Goal: Task Accomplishment & Management: Manage account settings

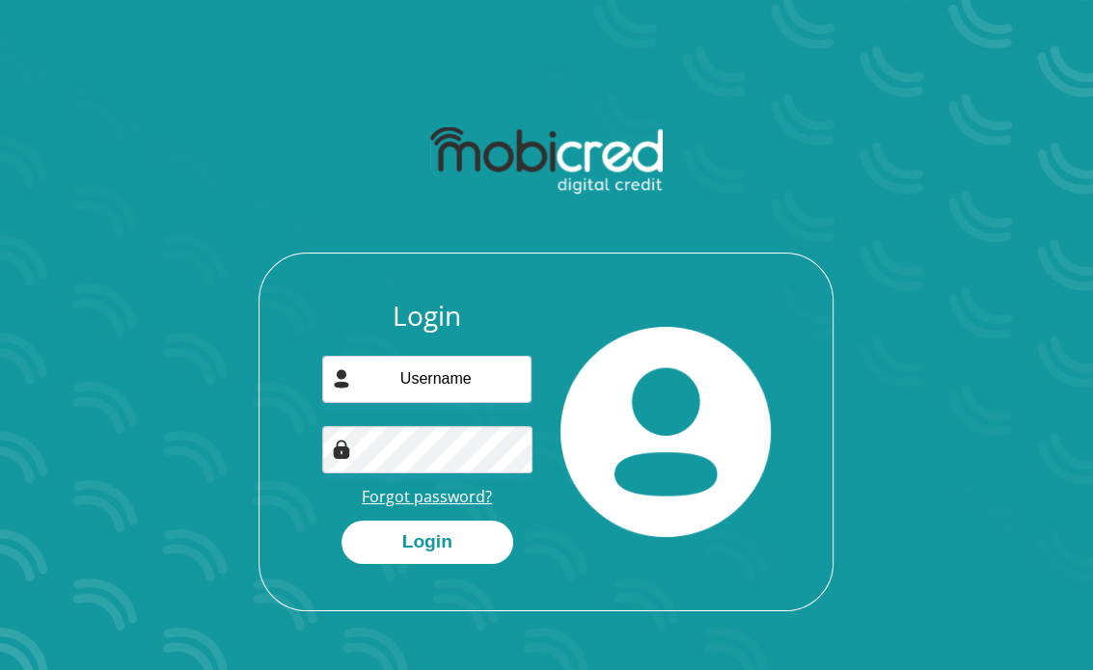
click at [458, 501] on link "Forgot password?" at bounding box center [427, 496] width 130 height 21
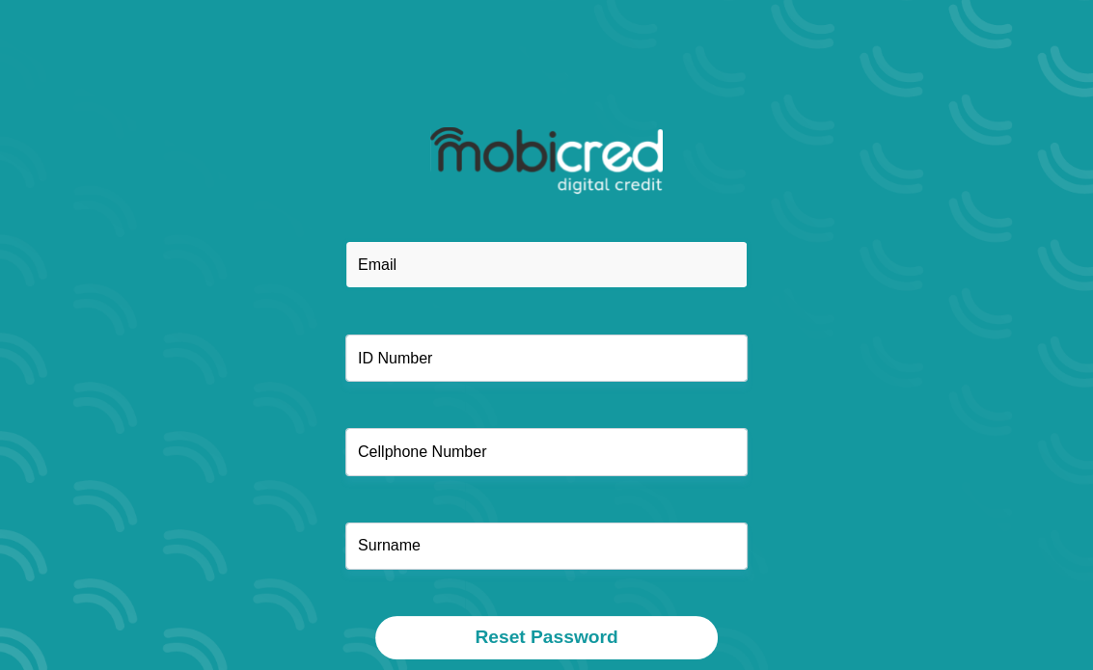
drag, startPoint x: 0, startPoint y: 0, endPoint x: 488, endPoint y: 267, distance: 556.3
click at [488, 267] on input "email" at bounding box center [546, 264] width 402 height 47
type input "hazelnontokozo@gmail.com"
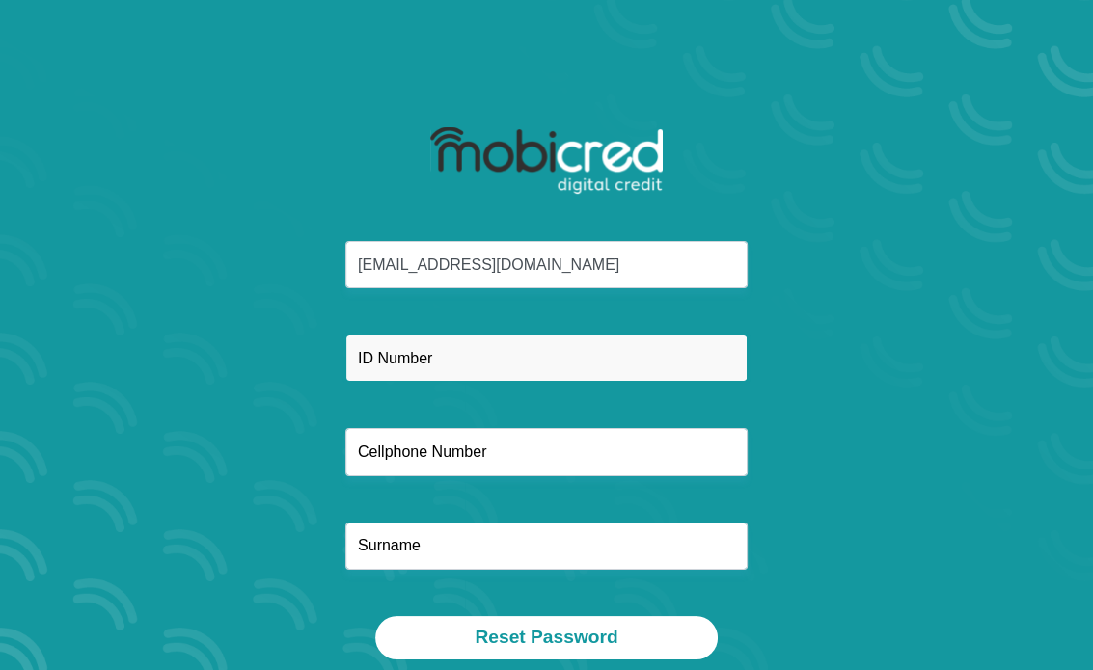
click at [420, 363] on input "text" at bounding box center [546, 358] width 402 height 47
type input "9907200191085"
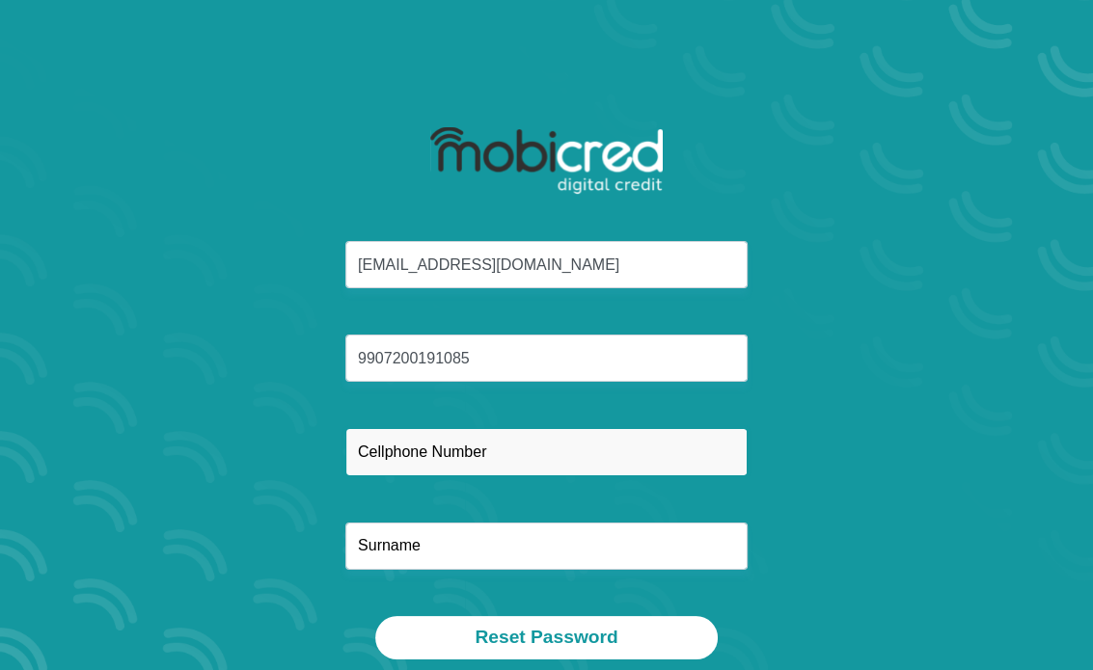
click at [465, 453] on input "text" at bounding box center [546, 451] width 402 height 47
type input "0812390230"
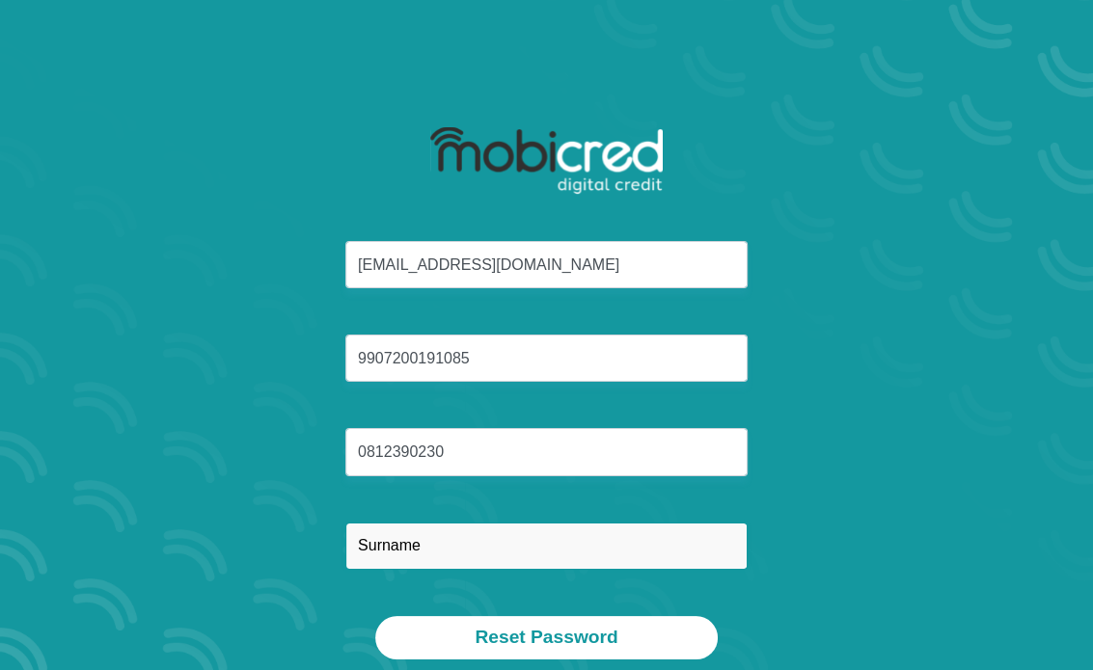
click at [420, 555] on input "text" at bounding box center [546, 546] width 402 height 47
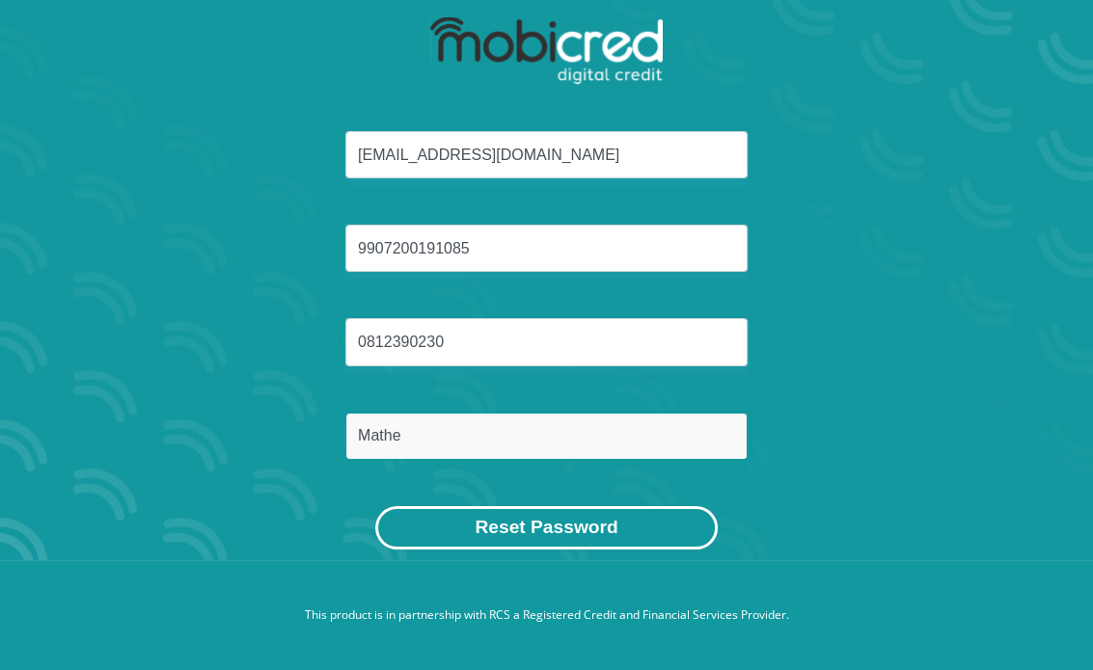
type input "Mathe"
click at [482, 534] on button "Reset Password" at bounding box center [545, 527] width 341 height 43
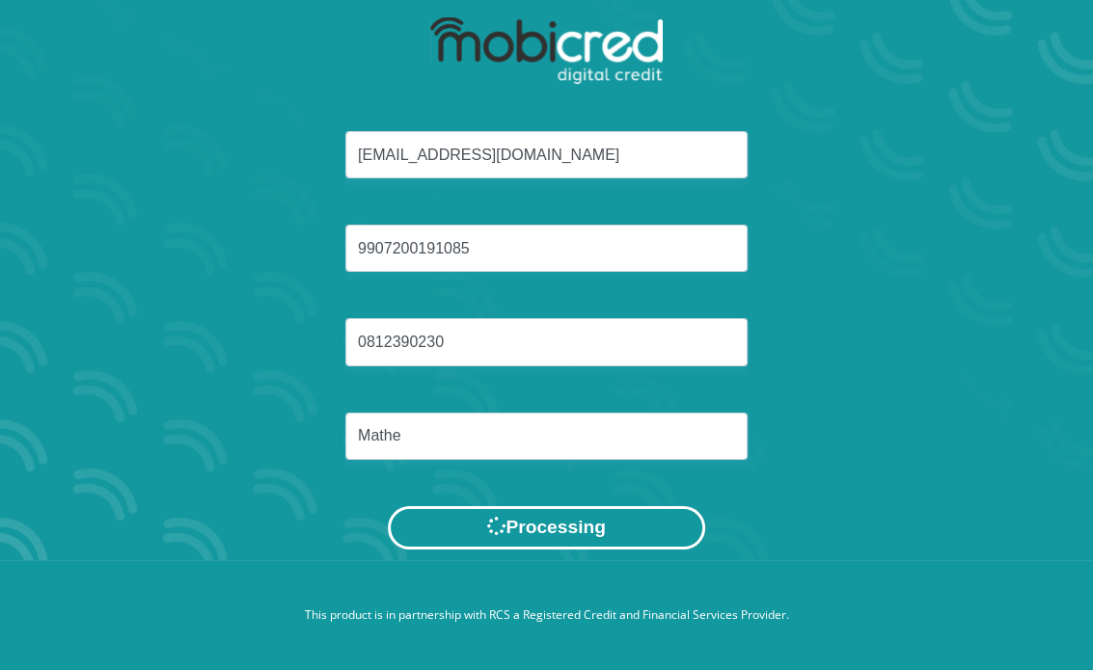
scroll to position [0, 0]
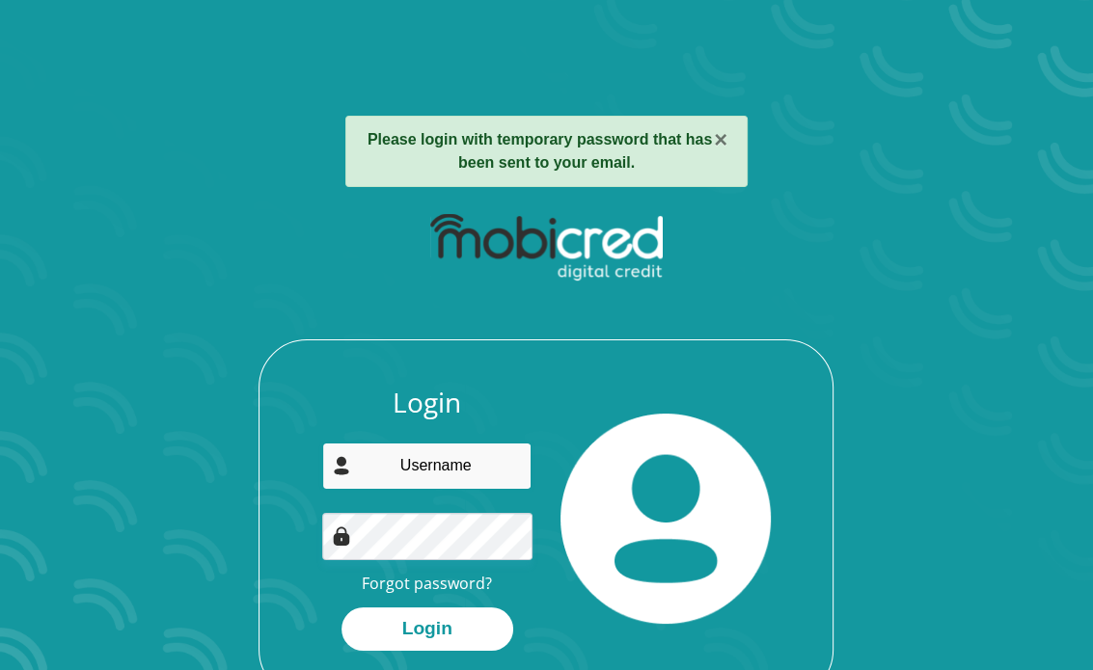
click at [427, 469] on input "email" at bounding box center [426, 466] width 209 height 47
type input "[EMAIL_ADDRESS][DOMAIN_NAME]"
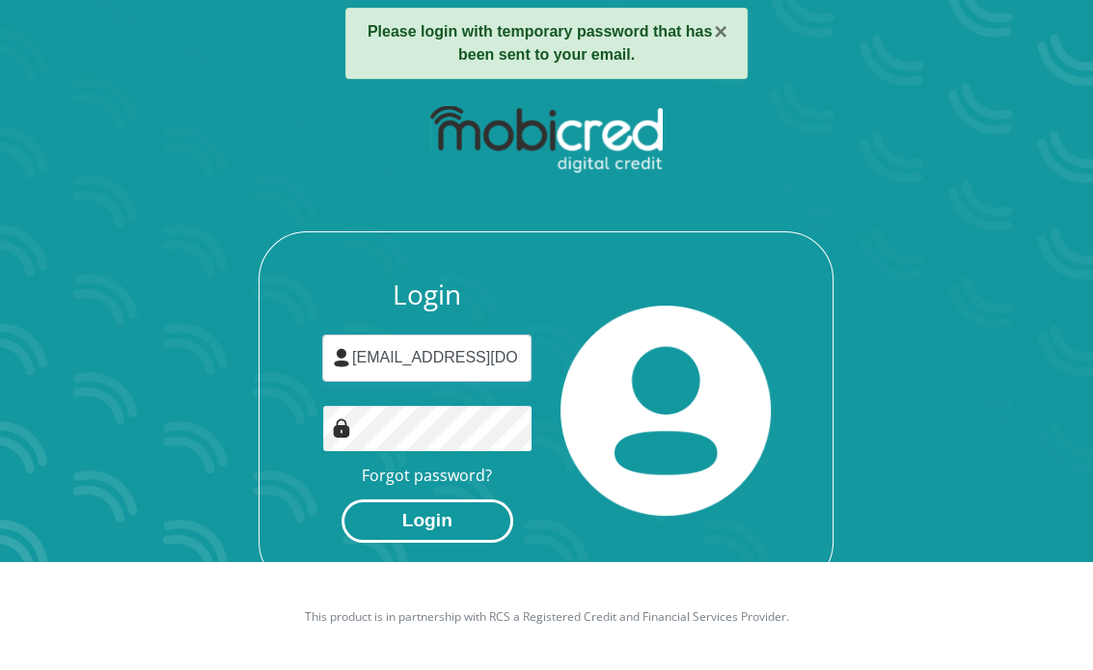
scroll to position [110, 0]
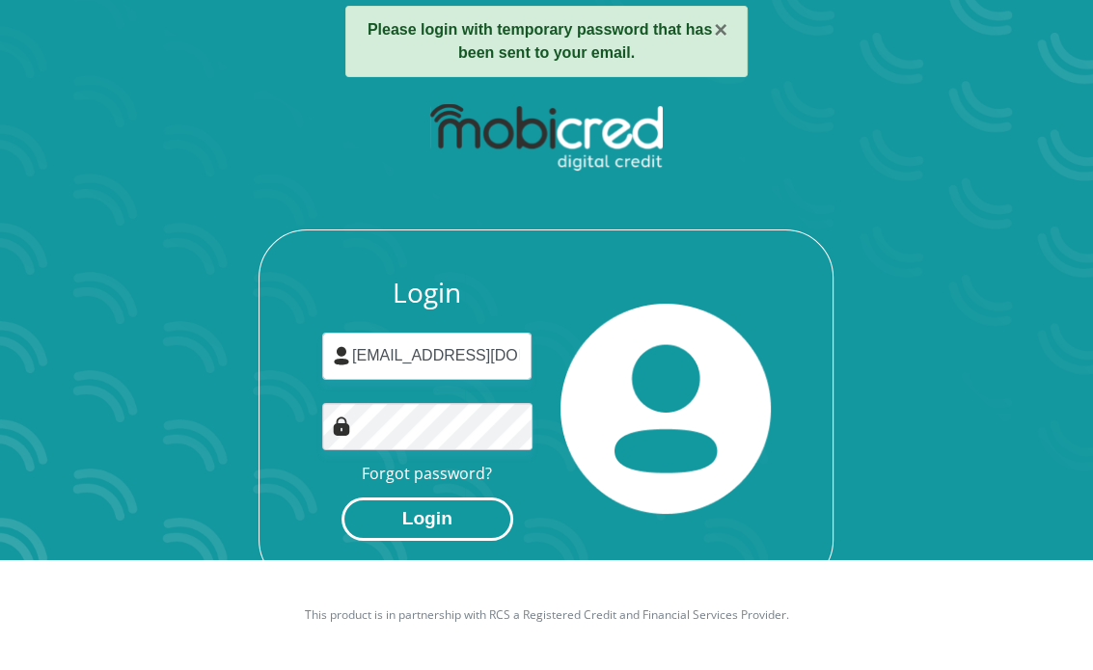
click at [386, 498] on button "Login" at bounding box center [427, 519] width 172 height 43
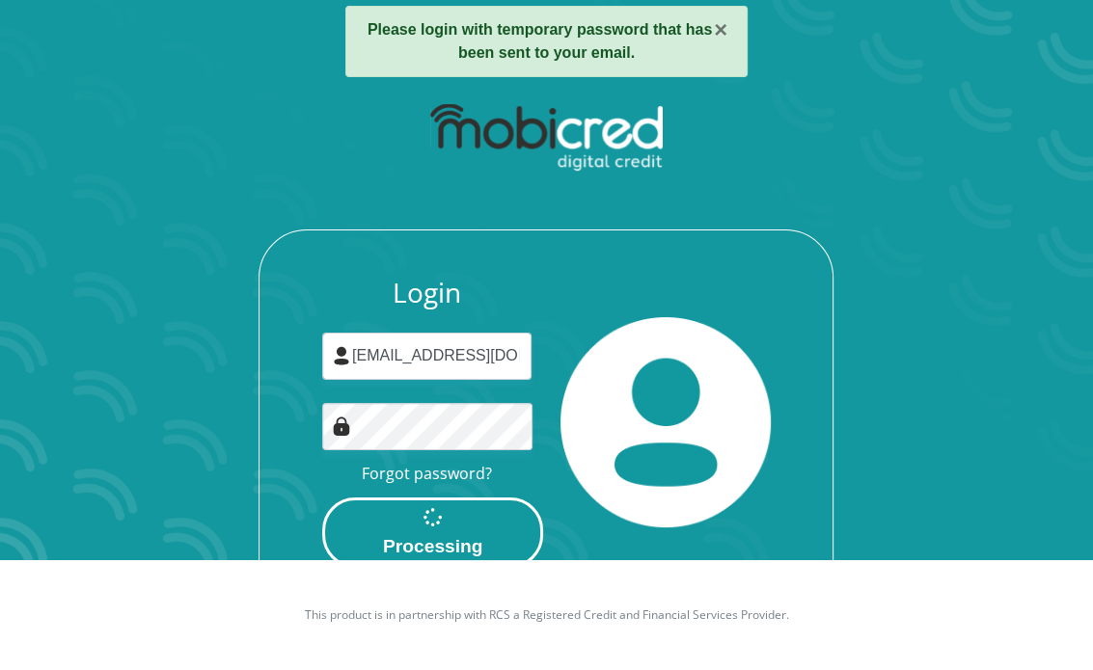
scroll to position [0, 0]
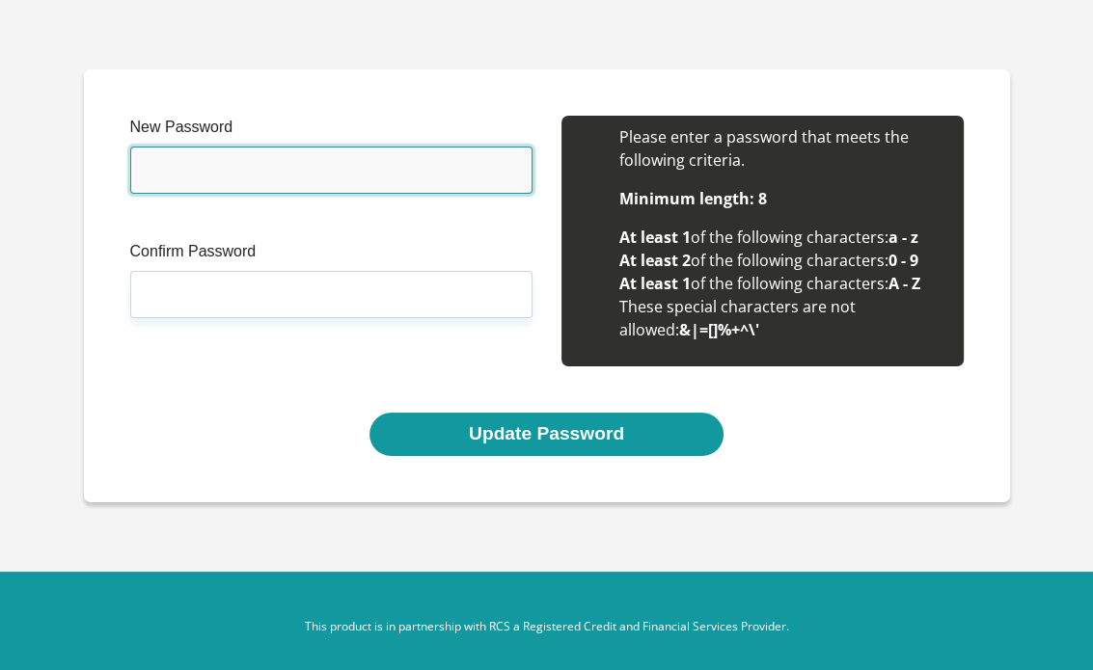
click at [479, 168] on input "New Password" at bounding box center [331, 170] width 402 height 47
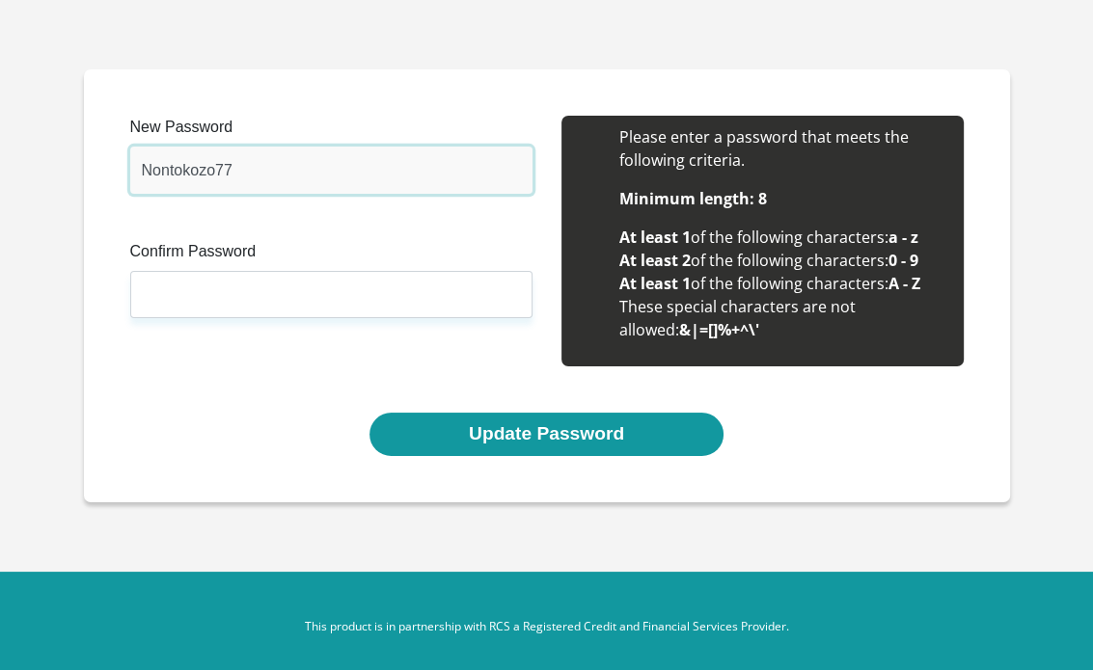
type input "Nontokozo77"
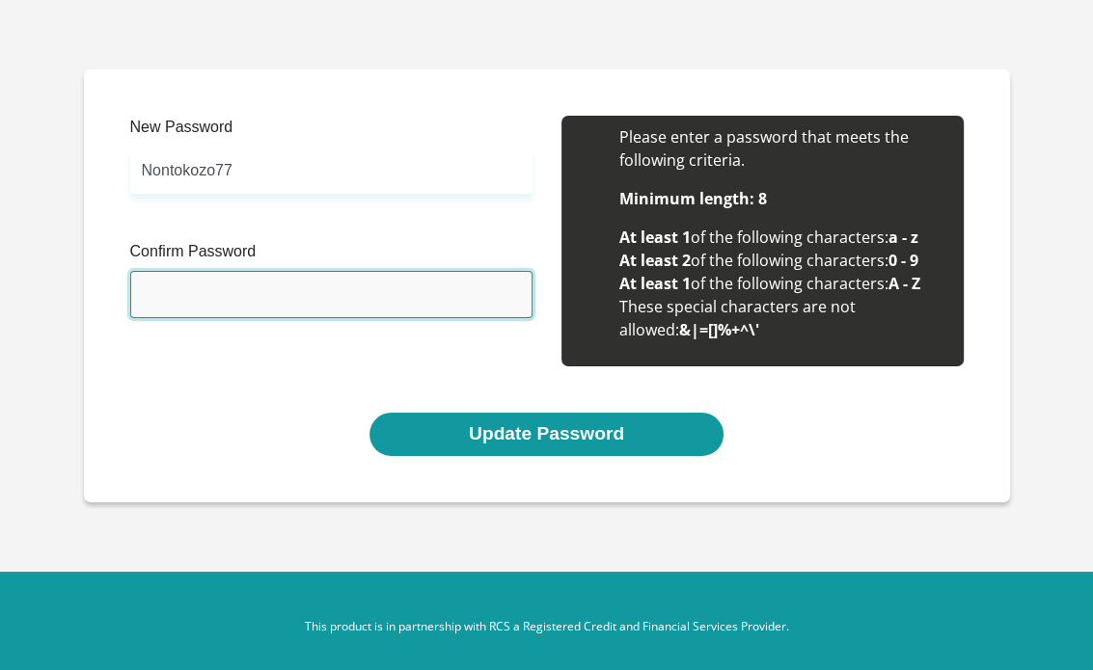
click at [461, 314] on input "Confirm Password" at bounding box center [331, 294] width 402 height 47
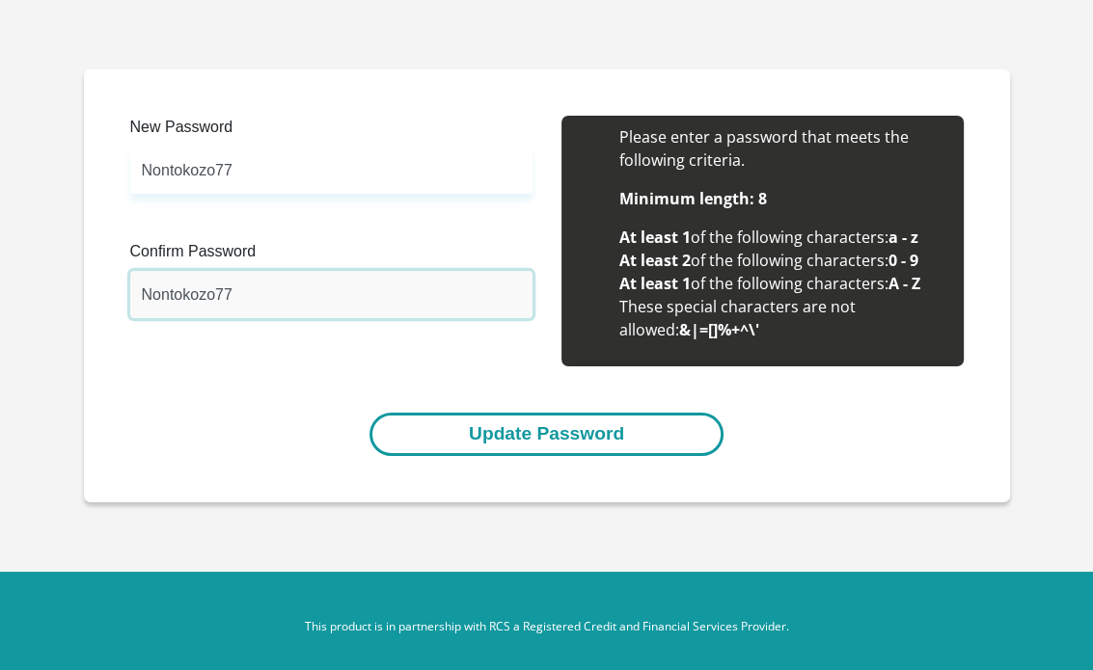
type input "Nontokozo77"
click at [571, 420] on button "Update Password" at bounding box center [546, 434] width 354 height 43
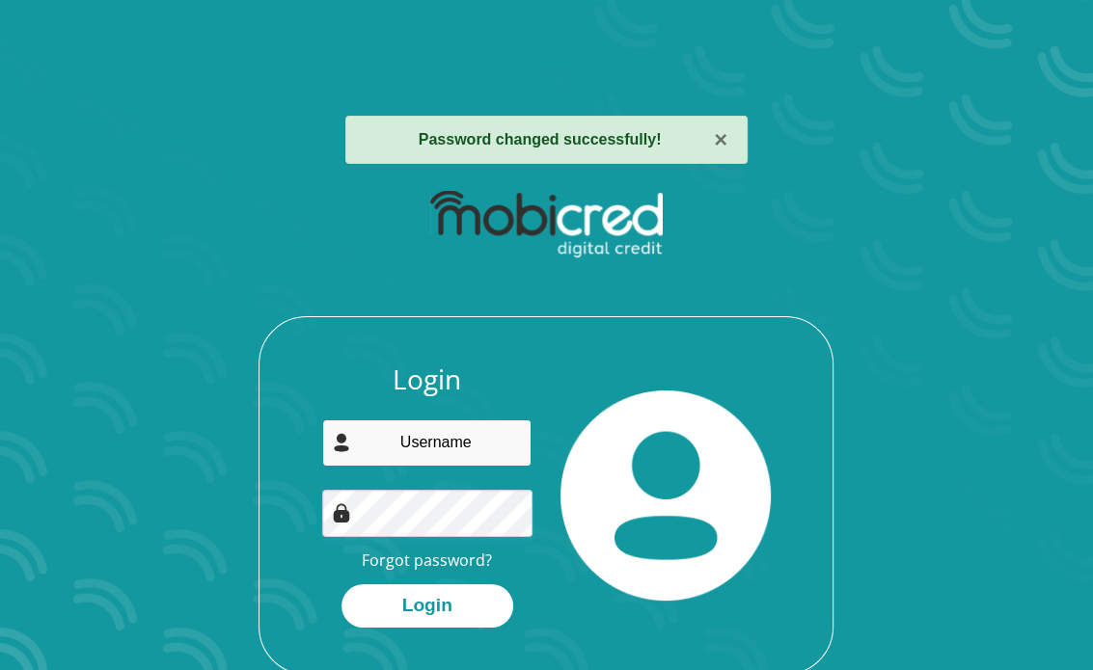
click at [444, 444] on input "email" at bounding box center [426, 443] width 209 height 47
type input "hazelnontokozo@gmail.com"
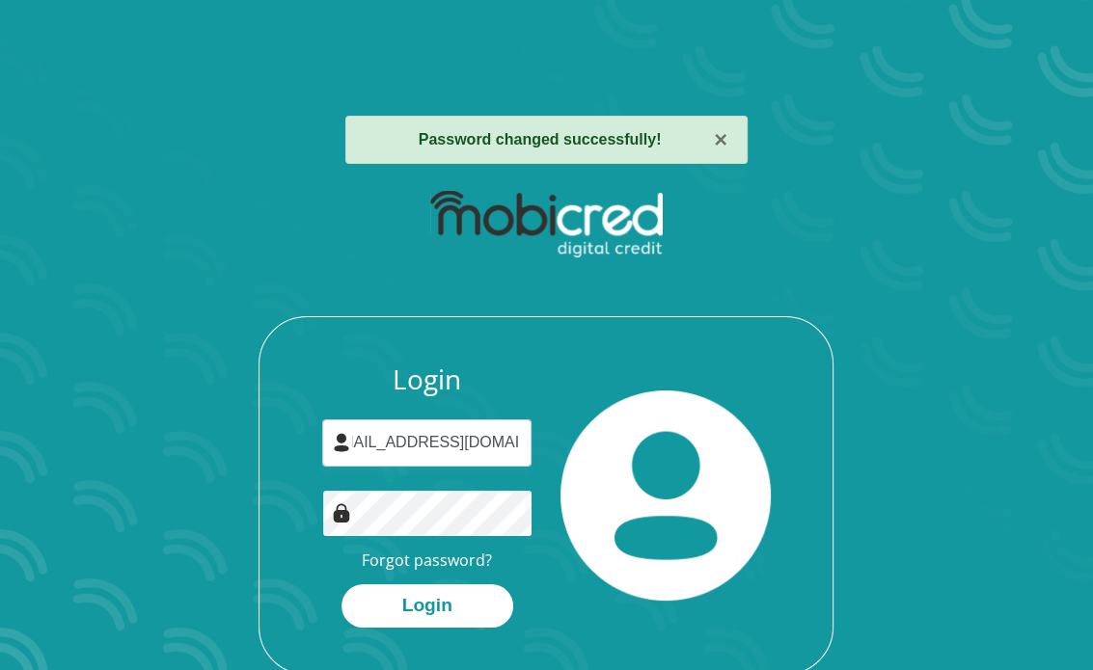
scroll to position [0, 0]
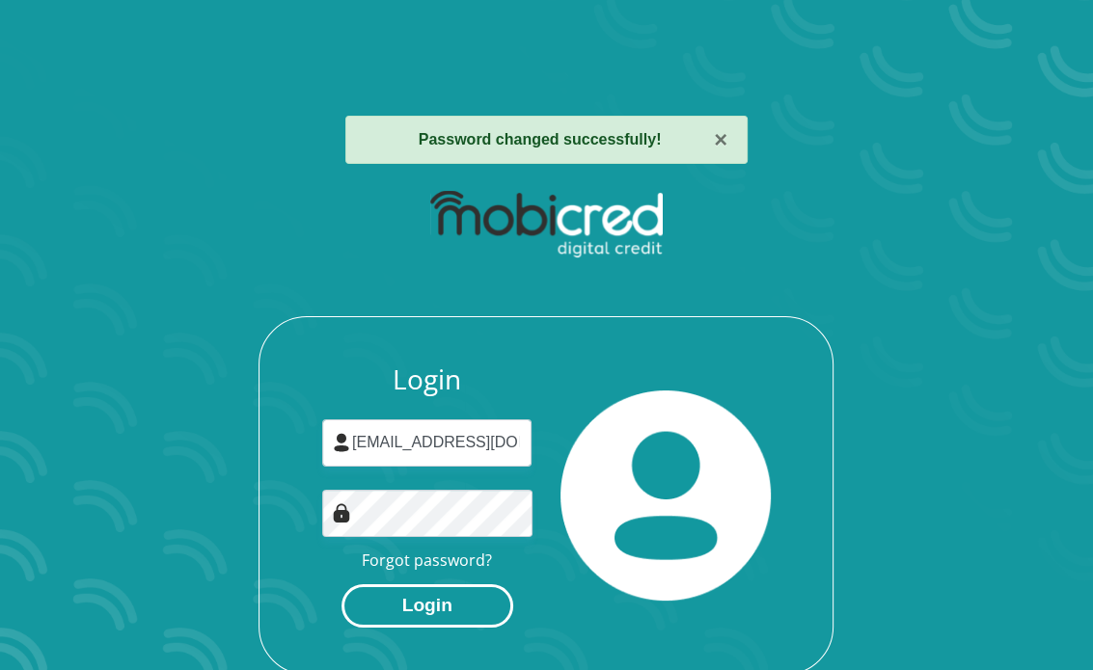
click at [370, 599] on button "Login" at bounding box center [427, 605] width 172 height 43
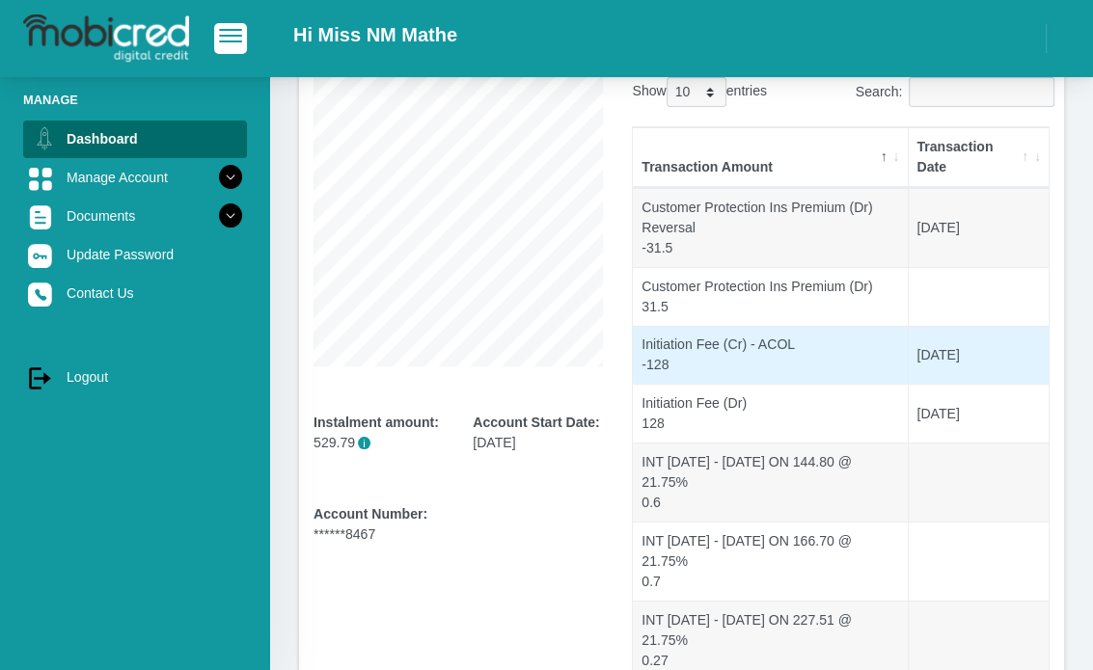
scroll to position [289, 0]
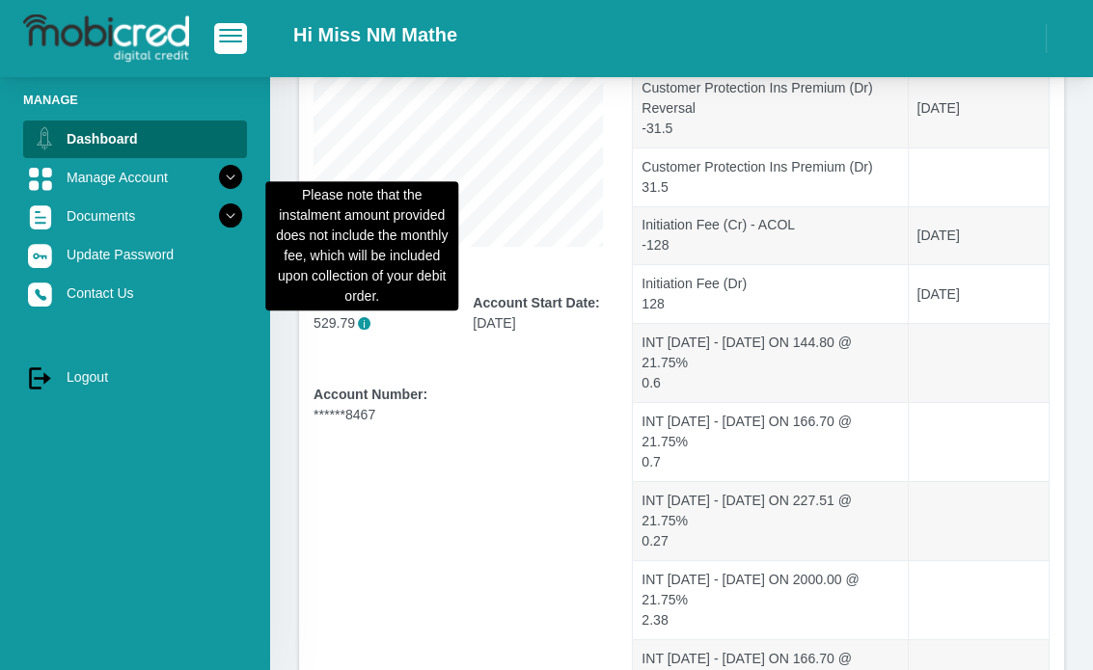
click at [360, 325] on span "i" at bounding box center [364, 323] width 13 height 13
click at [355, 325] on p "529.79 i" at bounding box center [378, 323] width 130 height 20
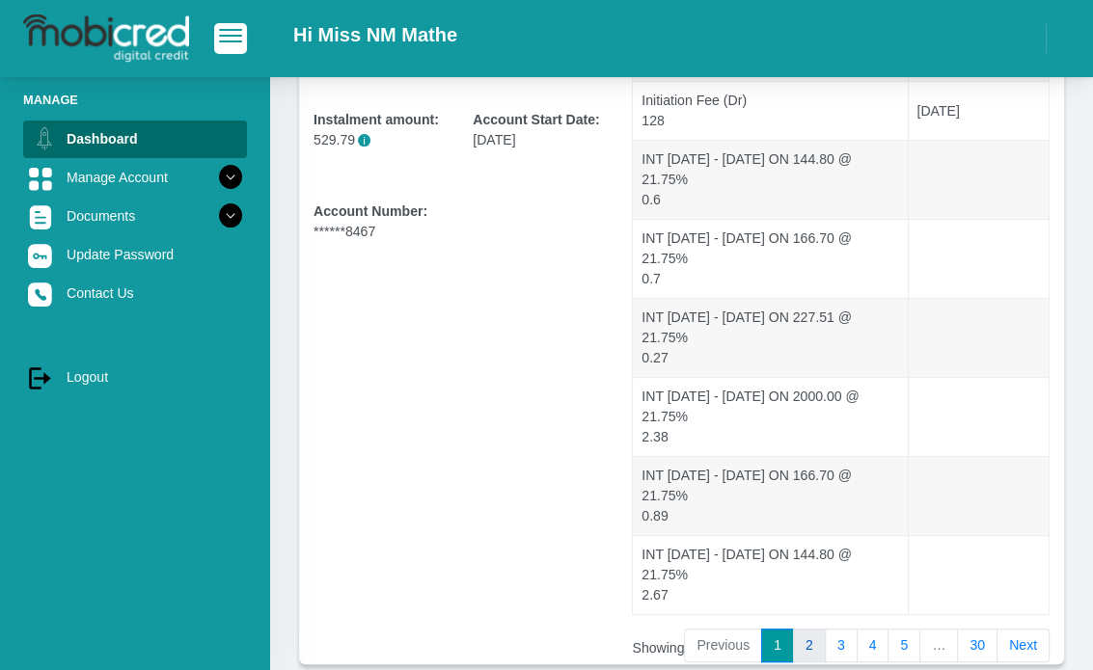
scroll to position [575, 0]
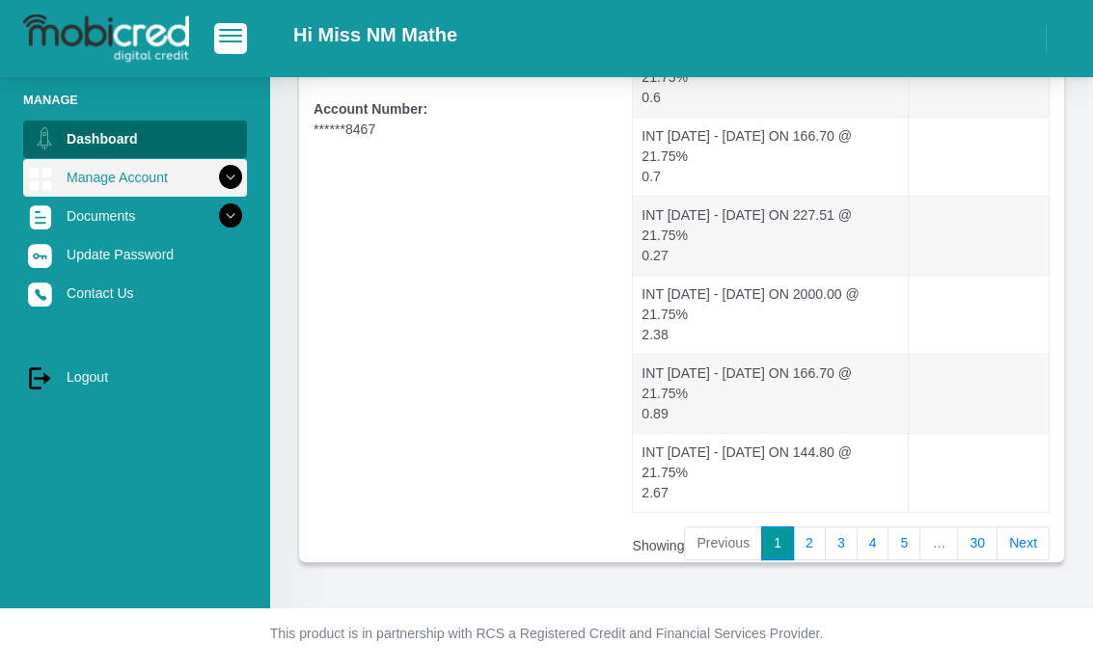
click at [194, 173] on link "Manage Account" at bounding box center [135, 177] width 224 height 37
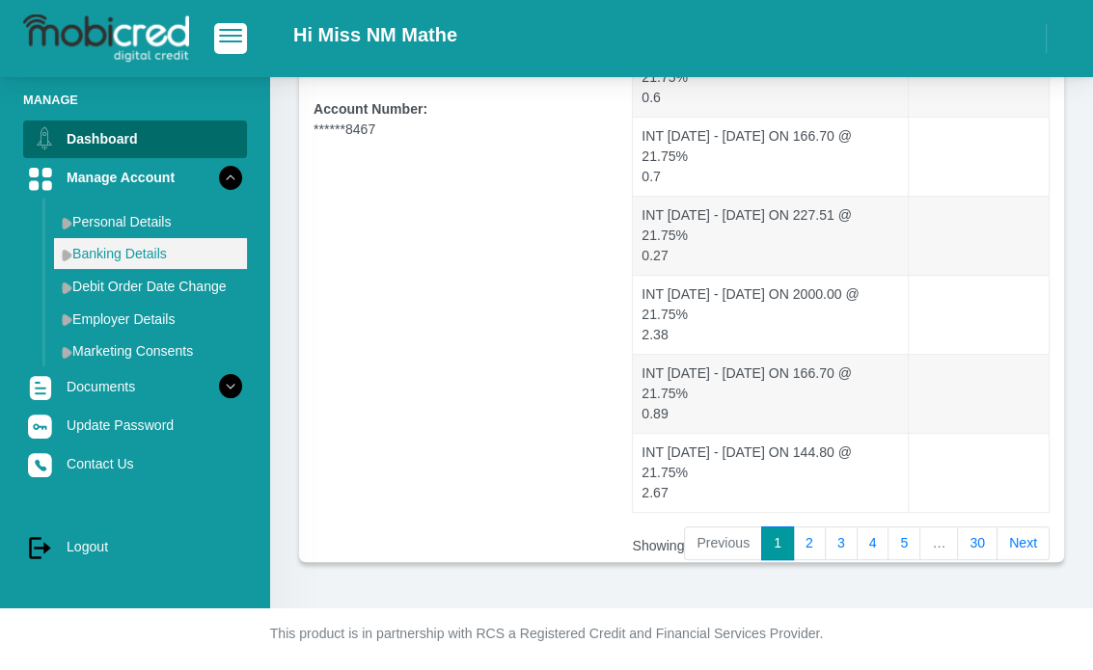
click at [148, 249] on link "Banking Details" at bounding box center [150, 253] width 193 height 31
click at [67, 260] on img at bounding box center [67, 255] width 11 height 13
click at [111, 262] on link "Banking Details" at bounding box center [150, 253] width 193 height 31
click at [110, 262] on link "Banking Details" at bounding box center [150, 253] width 193 height 31
click at [109, 262] on link "Banking Details" at bounding box center [150, 253] width 193 height 31
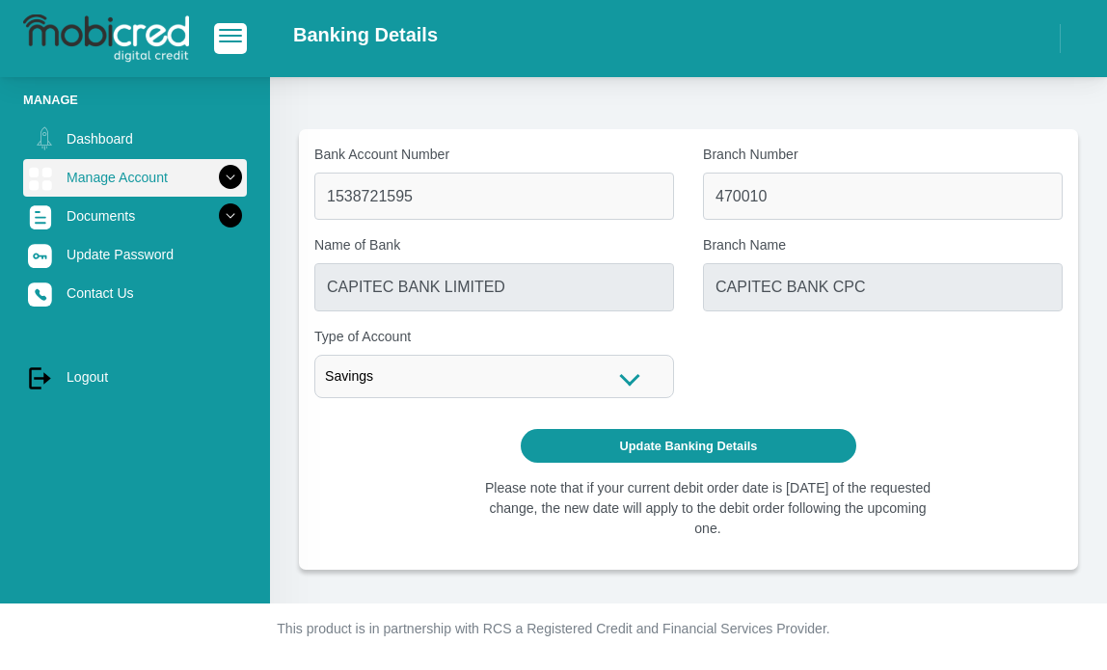
click at [158, 184] on link "Manage Account" at bounding box center [135, 177] width 224 height 37
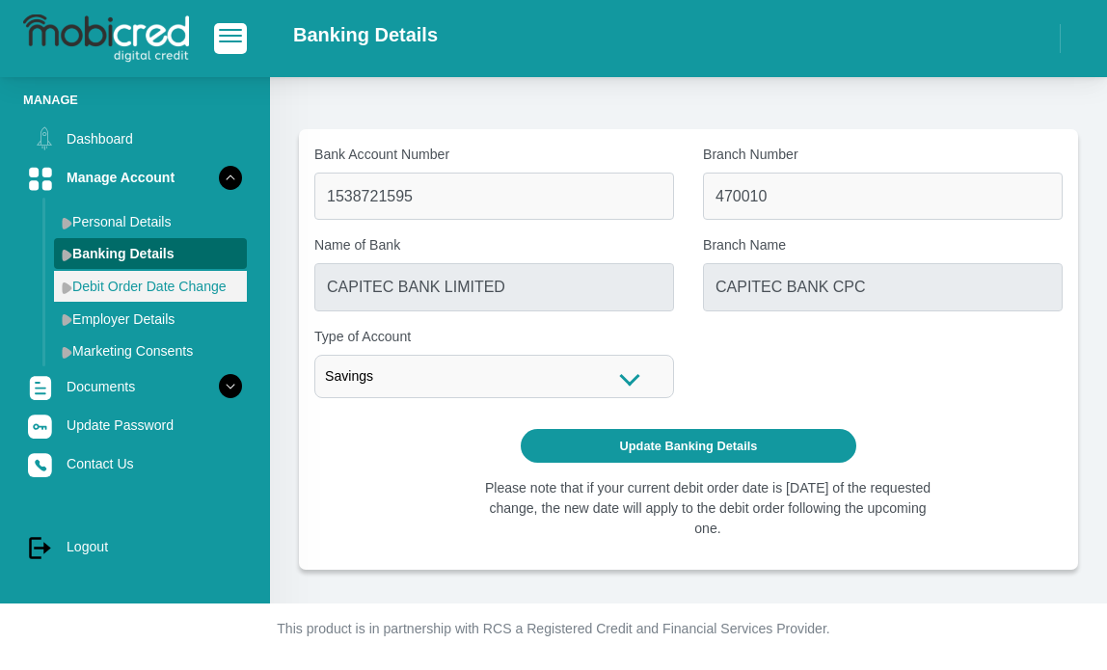
click at [171, 285] on link "Debit Order Date Change" at bounding box center [150, 286] width 193 height 31
click at [86, 290] on link "Debit Order Date Change" at bounding box center [150, 286] width 193 height 31
click at [60, 285] on link "Debit Order Date Change" at bounding box center [150, 286] width 193 height 31
click at [63, 291] on img at bounding box center [67, 288] width 11 height 13
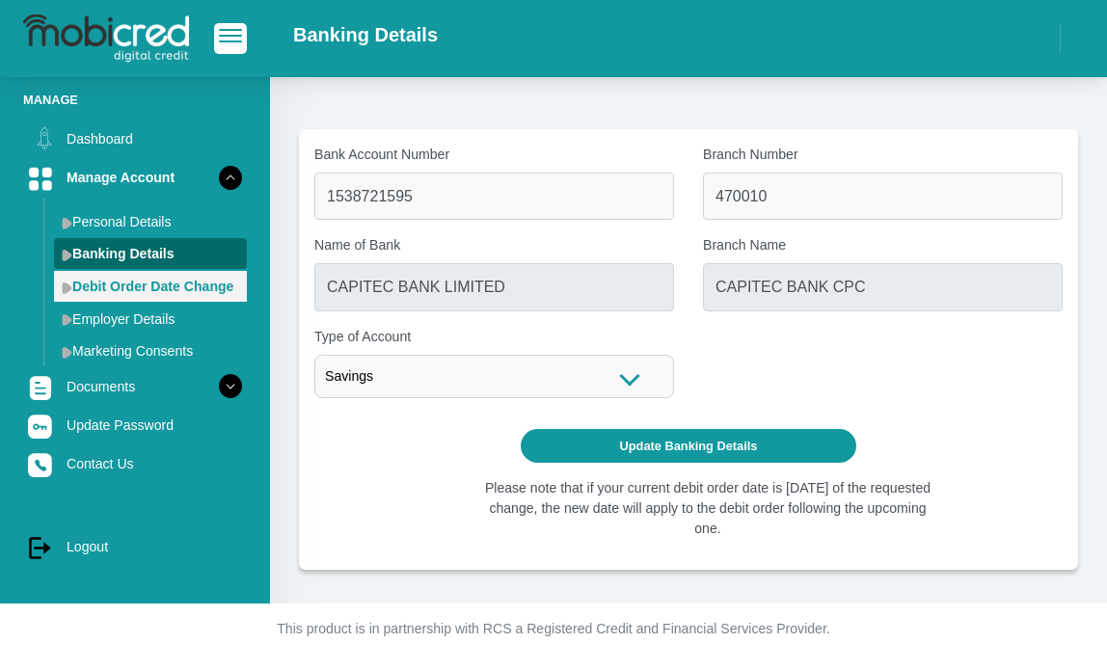
click at [63, 291] on img at bounding box center [67, 288] width 11 height 13
click at [84, 289] on link "Debit Order Date Change" at bounding box center [150, 286] width 193 height 31
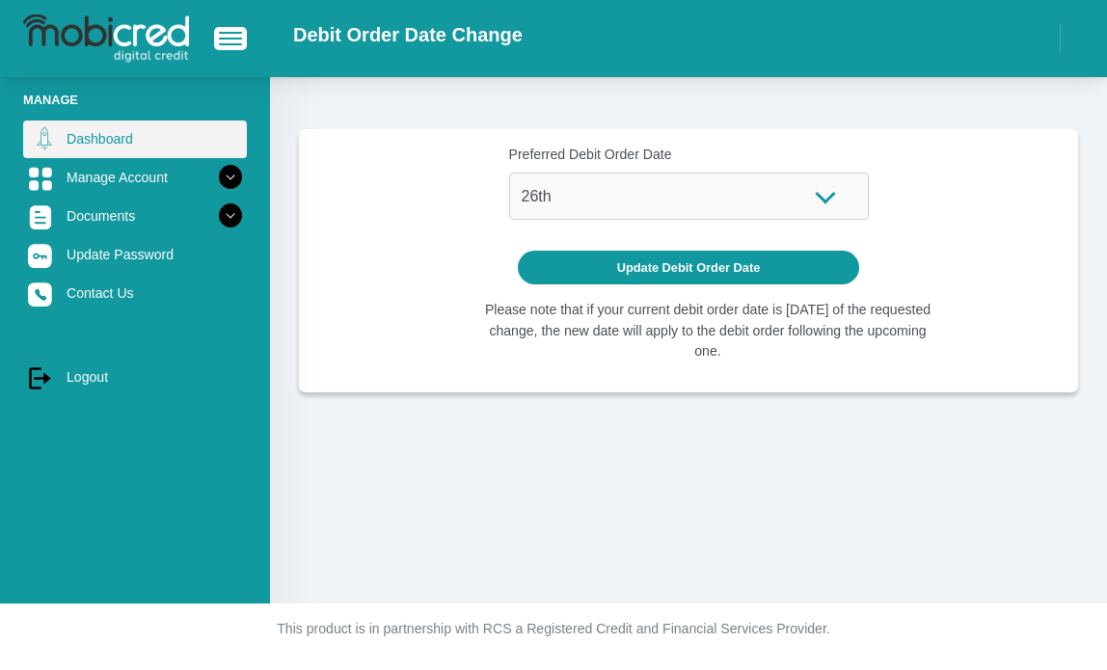
click at [123, 142] on link "Dashboard" at bounding box center [135, 139] width 224 height 37
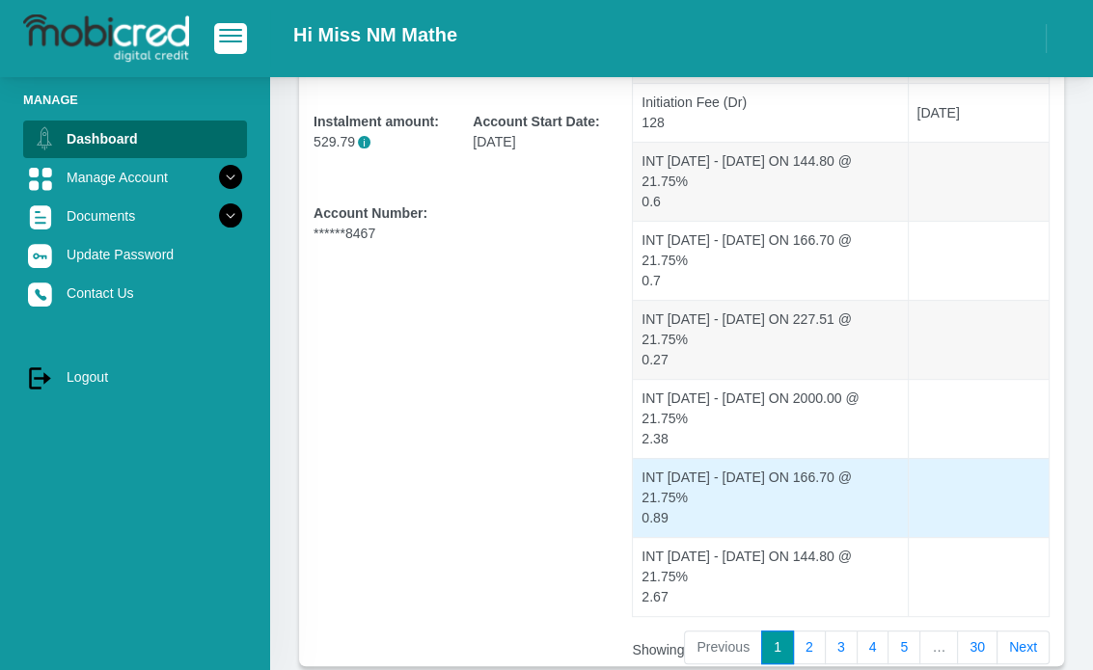
scroll to position [575, 0]
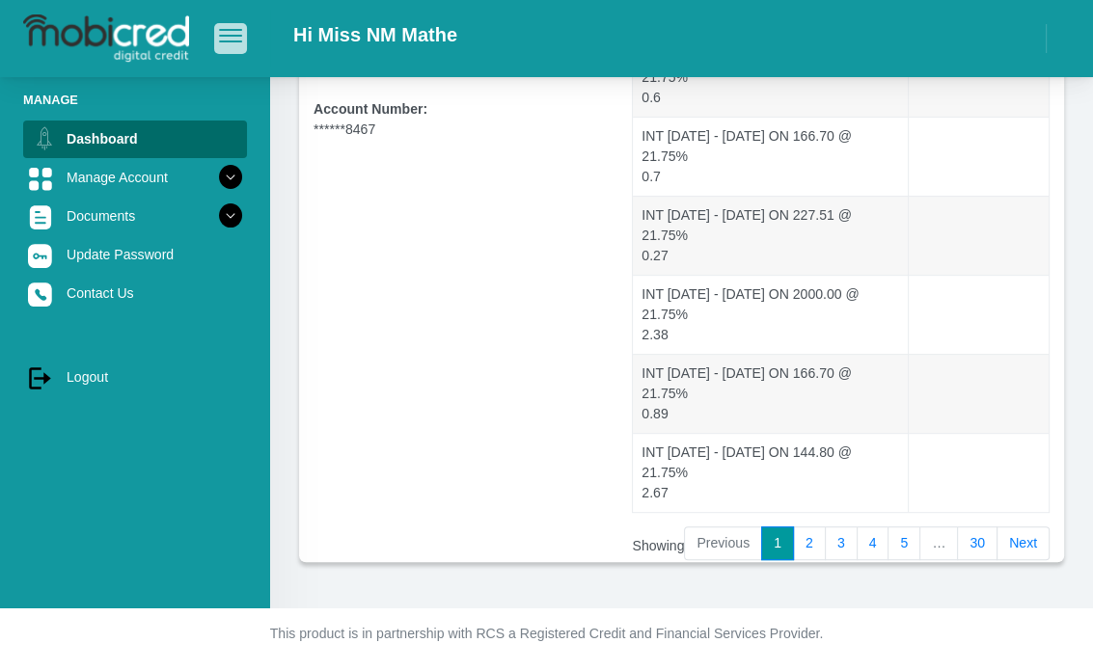
click at [226, 34] on span "button" at bounding box center [230, 36] width 23 height 14
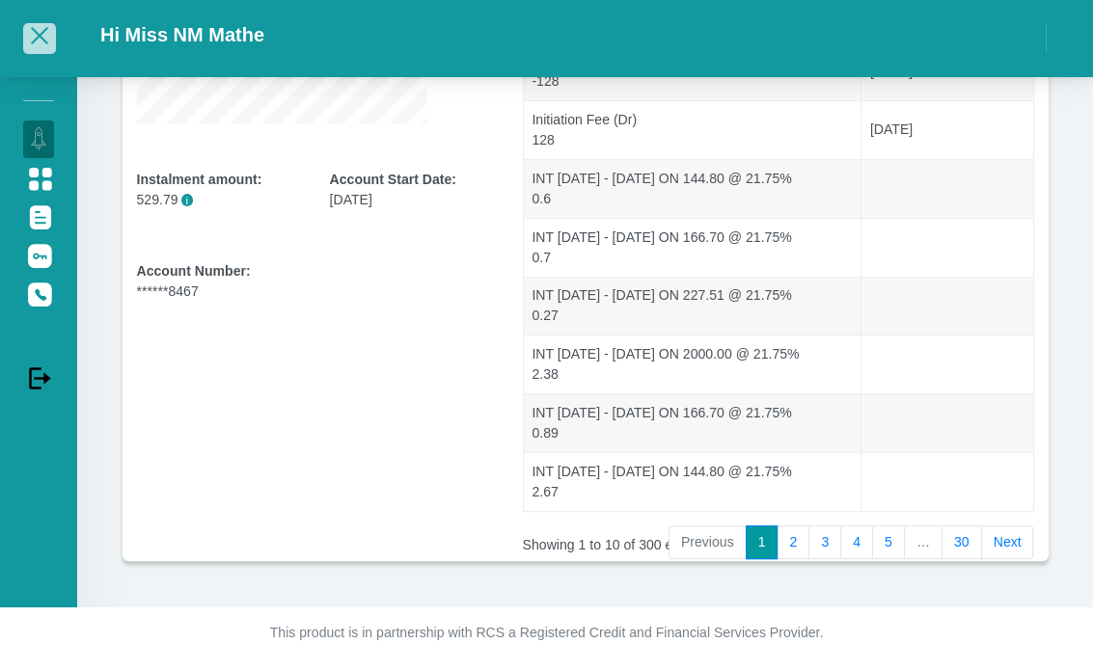
click at [50, 38] on span "button" at bounding box center [39, 36] width 23 height 14
